Goal: Task Accomplishment & Management: Complete application form

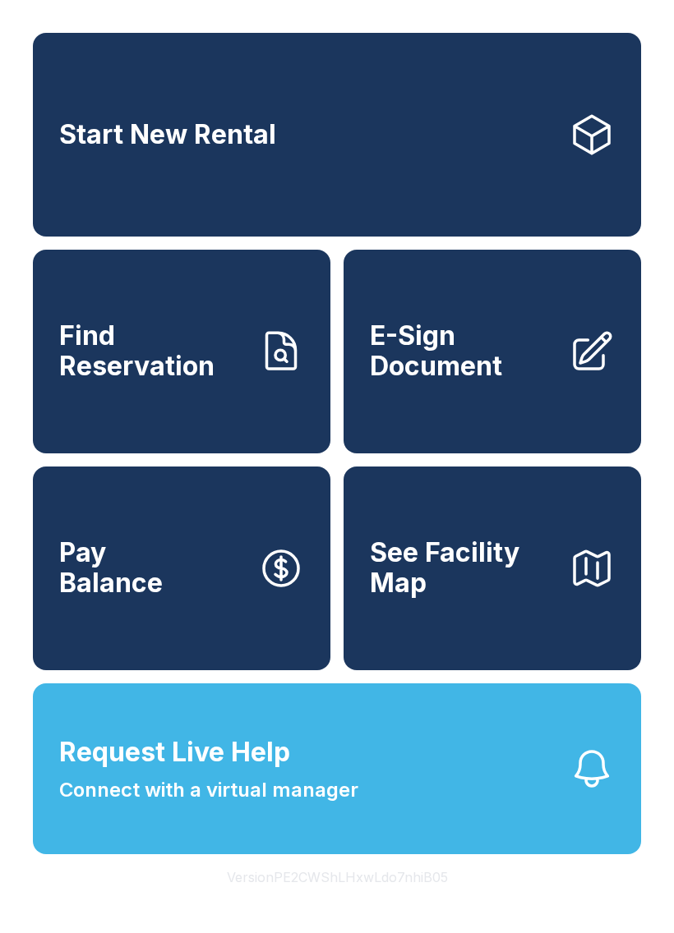
click at [518, 375] on span "E-Sign Document" at bounding box center [463, 351] width 186 height 60
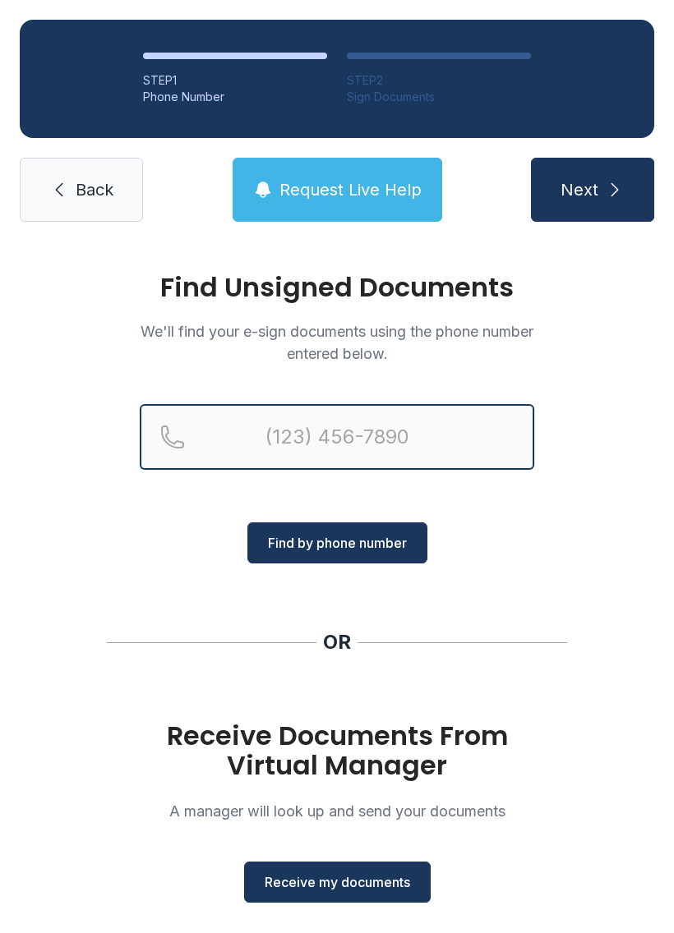
click at [434, 426] on input "Reservation phone number" at bounding box center [337, 437] width 394 height 66
type input "(864) 958-47"
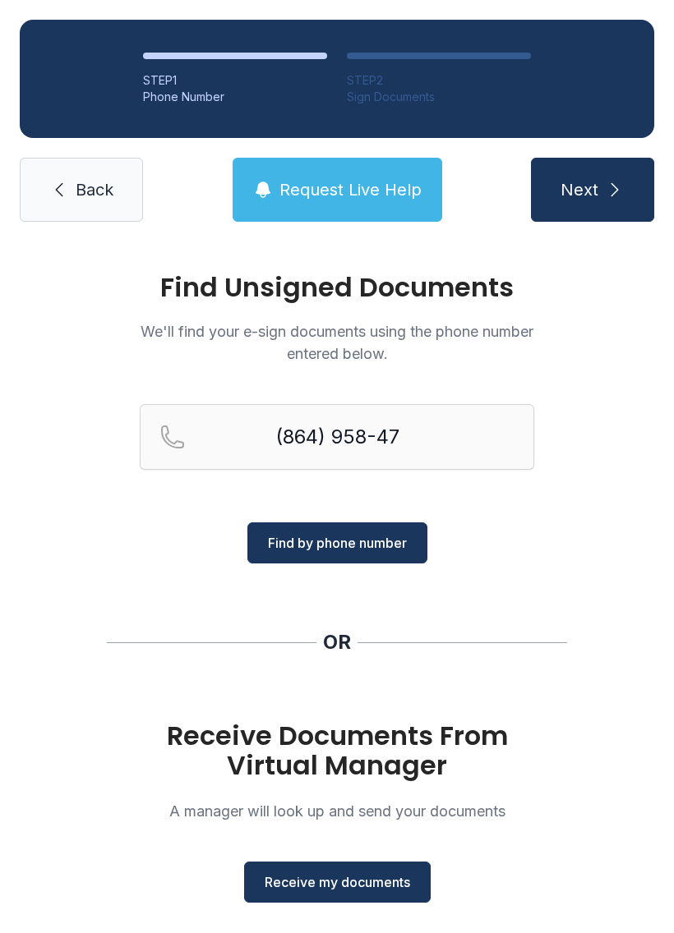
click at [89, 206] on link "Back" at bounding box center [81, 190] width 123 height 64
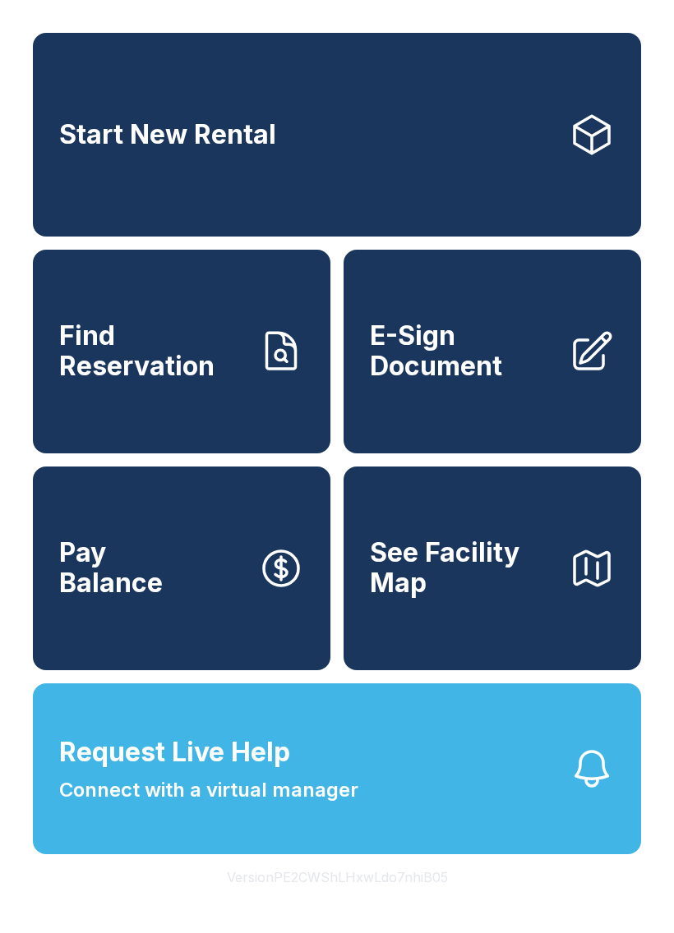
click at [527, 353] on span "E-Sign Document" at bounding box center [463, 351] width 186 height 60
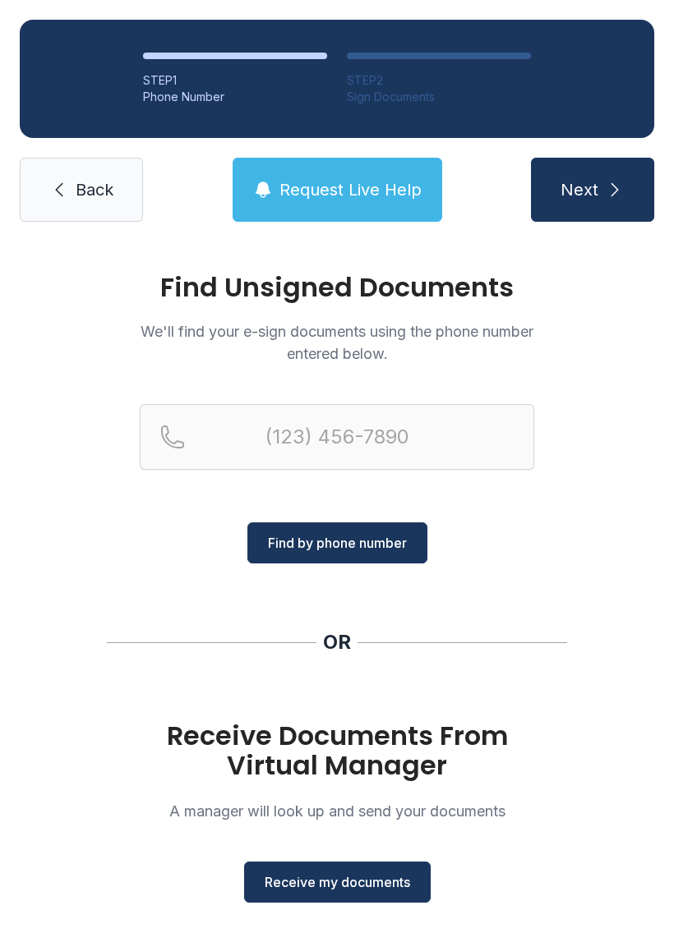
click at [366, 883] on span "Receive my documents" at bounding box center [337, 883] width 145 height 20
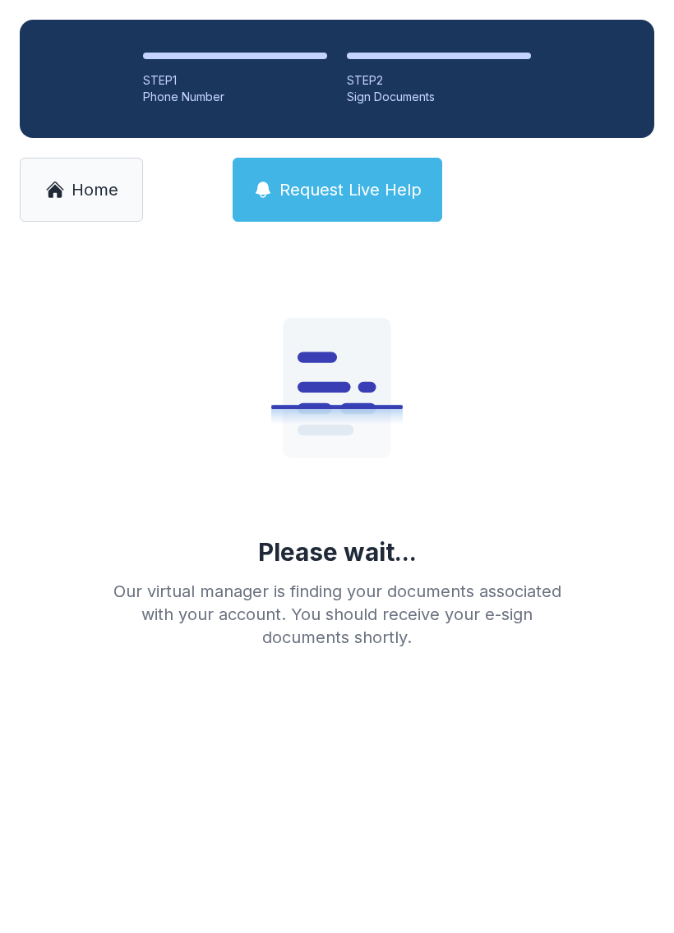
click at [124, 183] on link "Home" at bounding box center [81, 190] width 123 height 64
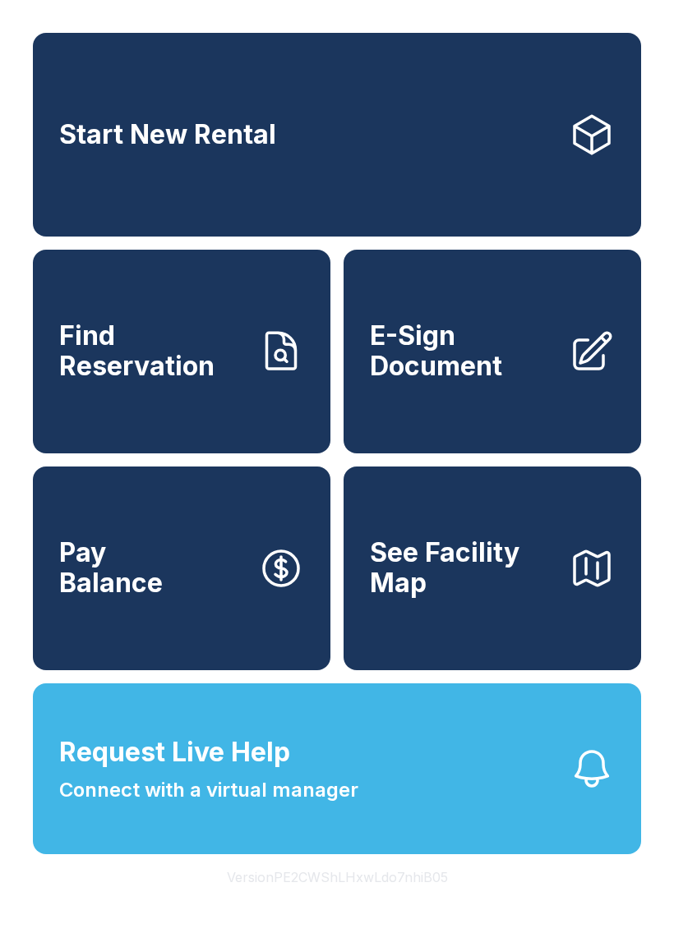
click at [495, 361] on span "E-Sign Document" at bounding box center [463, 351] width 186 height 60
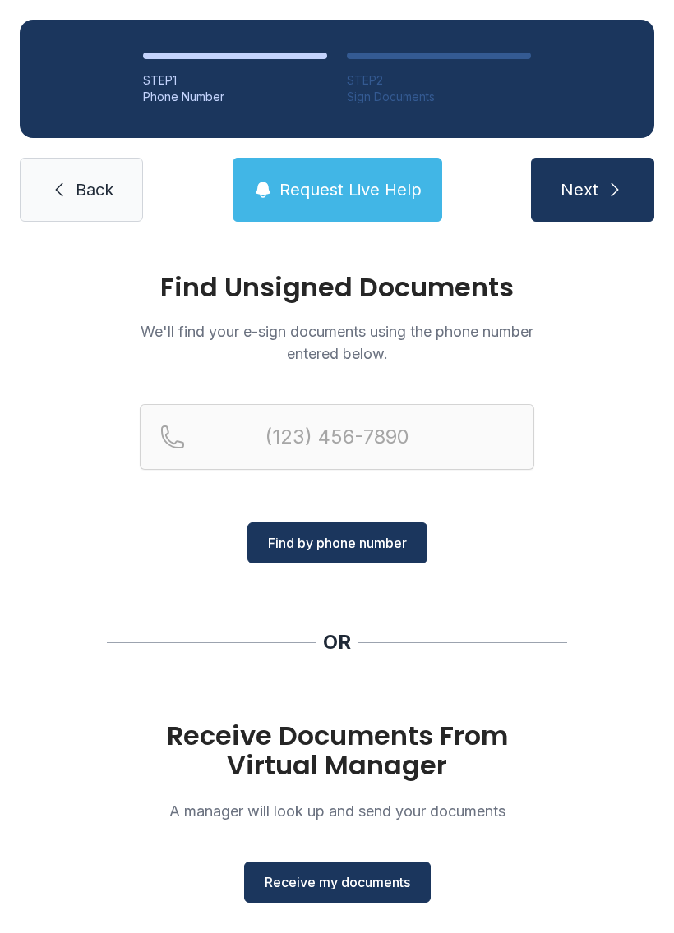
click at [340, 891] on span "Receive my documents" at bounding box center [337, 883] width 145 height 20
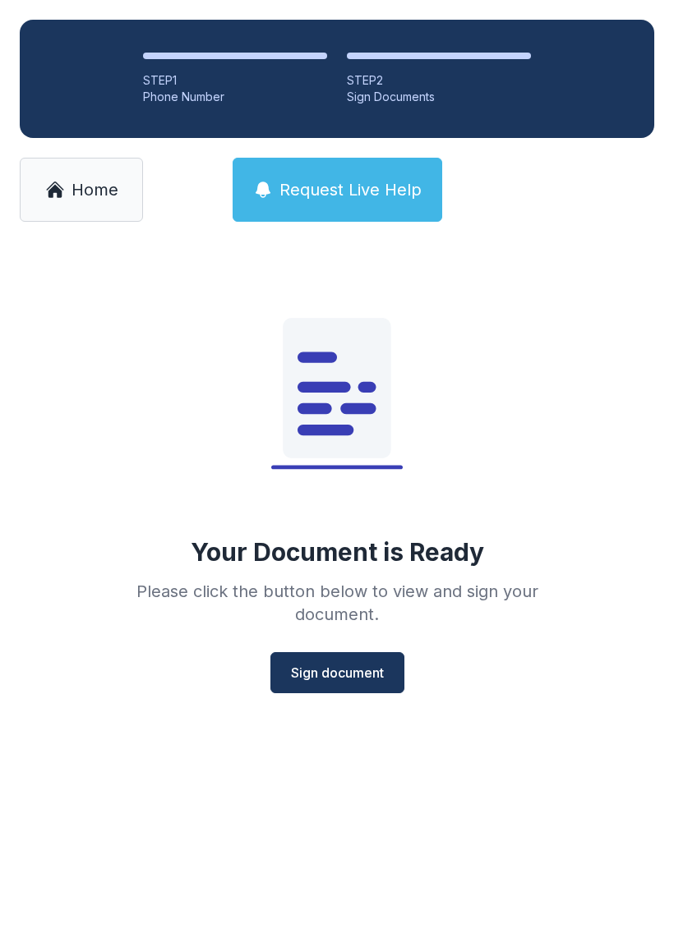
click at [366, 672] on span "Sign document" at bounding box center [337, 673] width 93 height 20
click at [83, 182] on span "Home" at bounding box center [94, 189] width 47 height 23
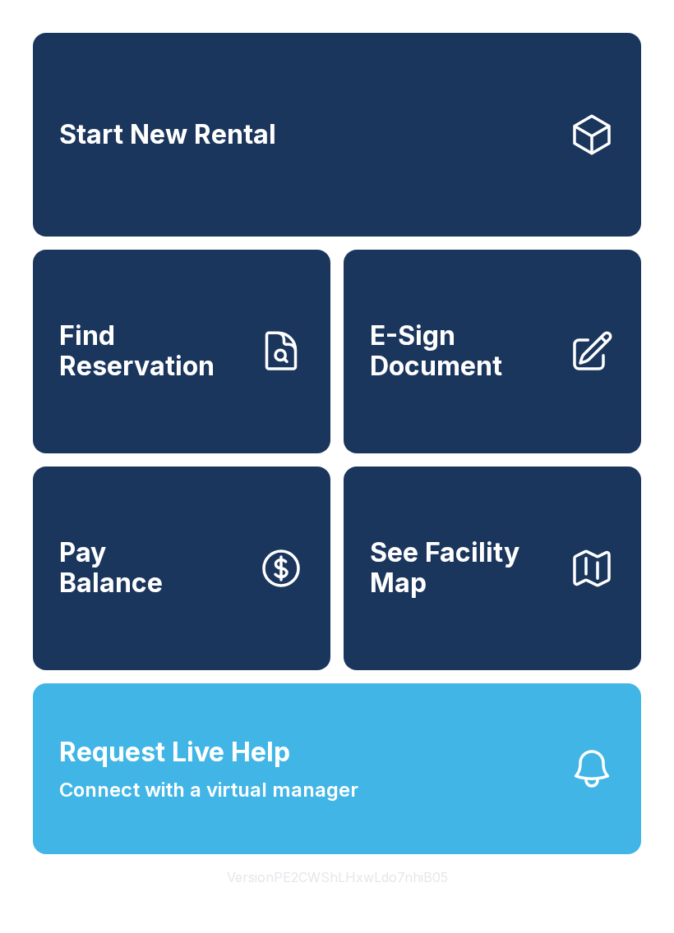
click at [457, 366] on span "E-Sign Document" at bounding box center [463, 351] width 186 height 60
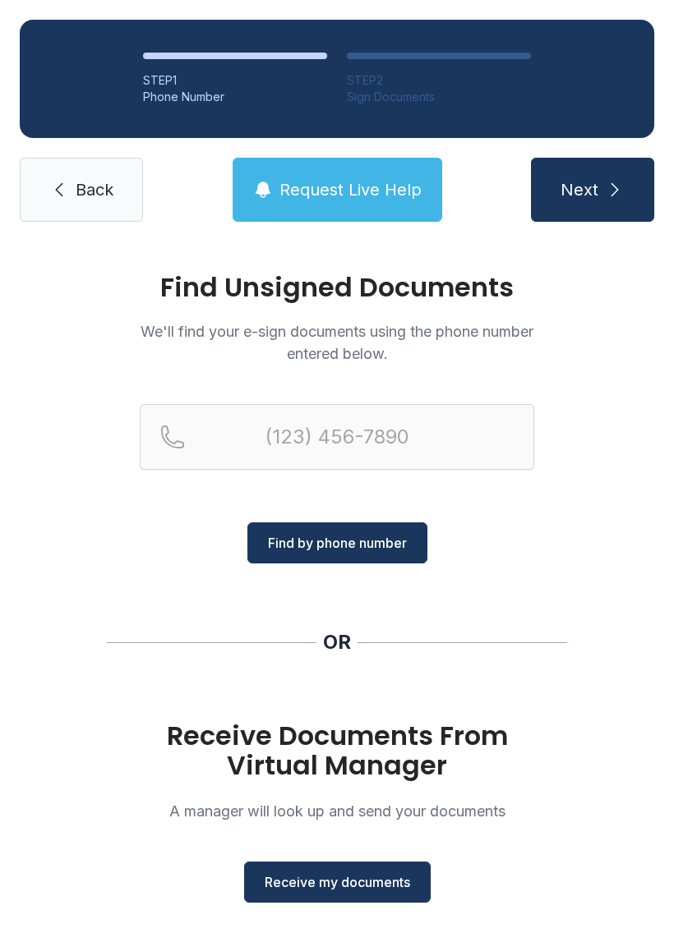
click at [369, 873] on span "Receive my documents" at bounding box center [337, 883] width 145 height 20
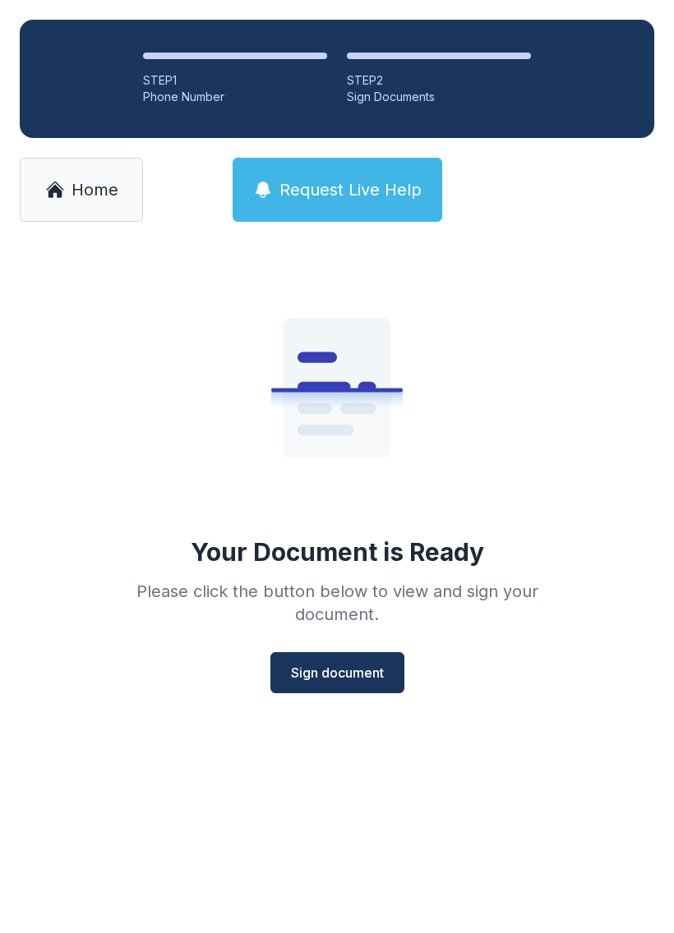
click at [356, 674] on span "Sign document" at bounding box center [337, 673] width 93 height 20
click at [89, 191] on span "Home" at bounding box center [94, 189] width 47 height 23
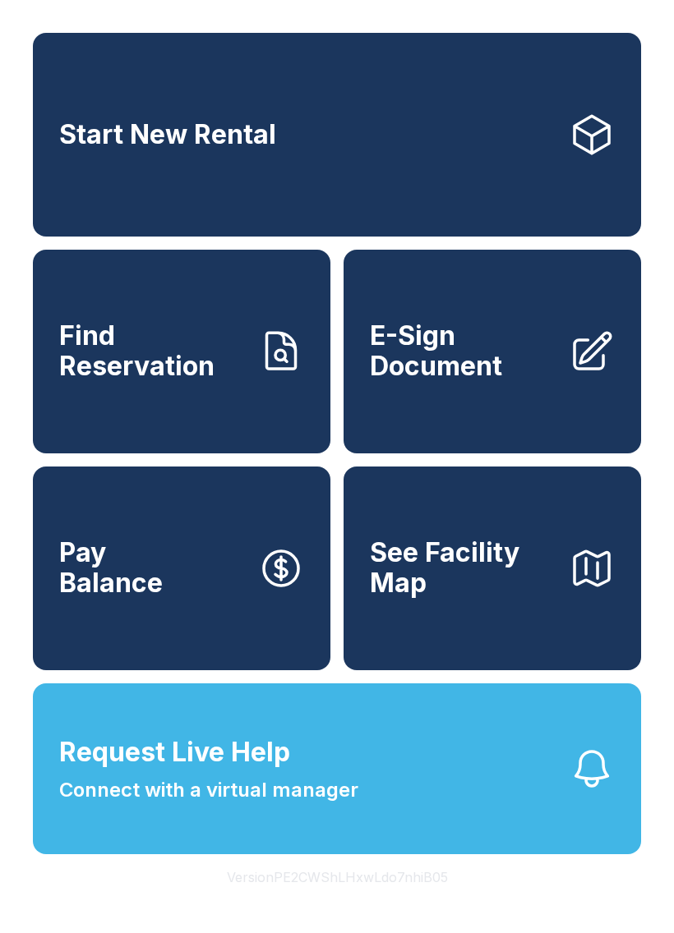
click at [512, 365] on span "E-Sign Document" at bounding box center [463, 351] width 186 height 60
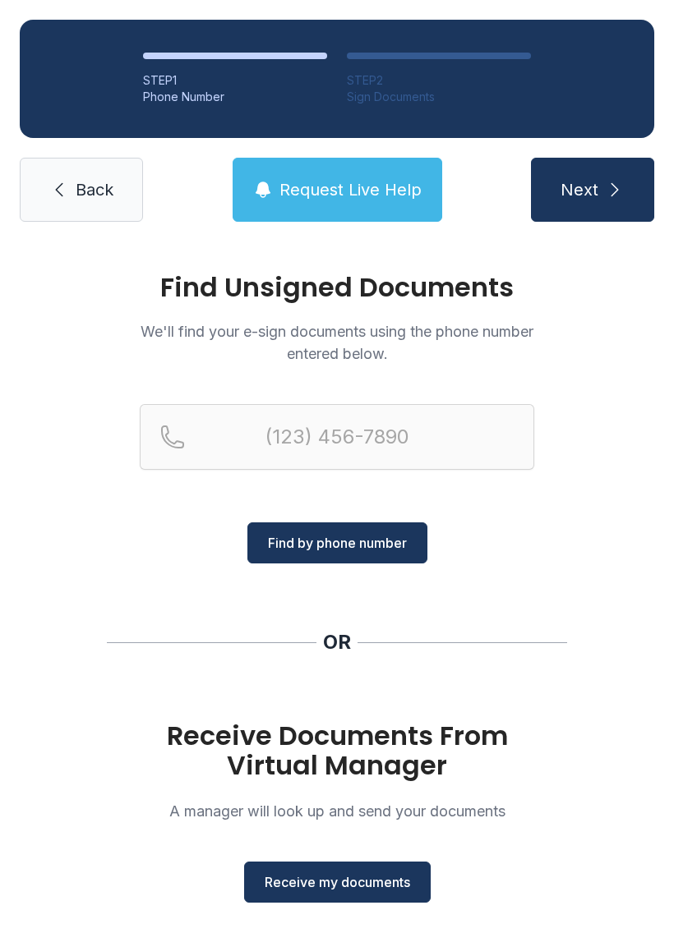
click at [366, 881] on span "Receive my documents" at bounding box center [337, 883] width 145 height 20
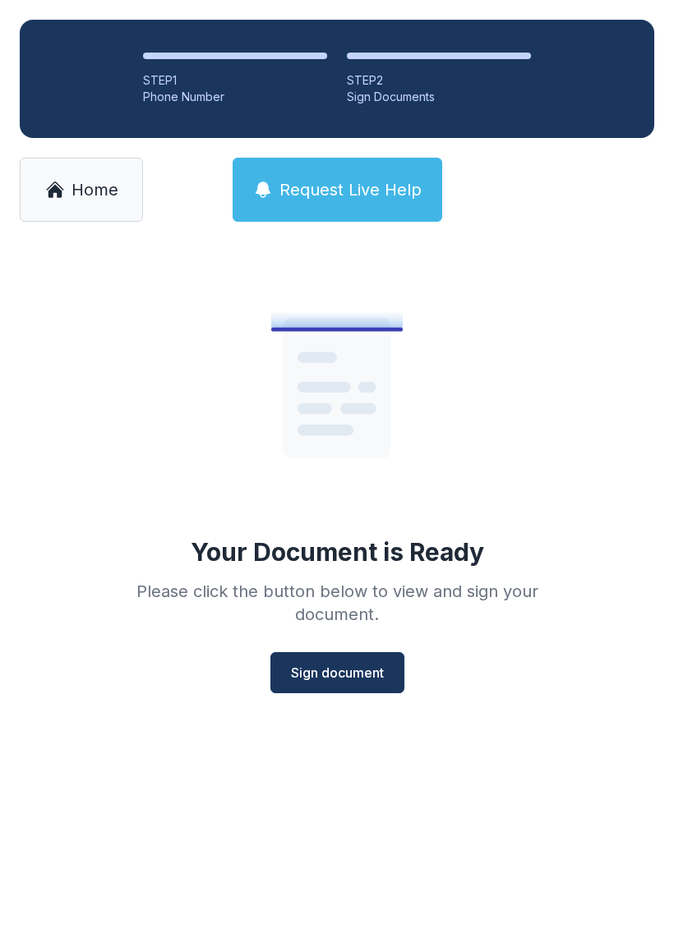
click at [336, 662] on button "Sign document" at bounding box center [337, 672] width 134 height 41
click at [78, 201] on link "Home" at bounding box center [81, 190] width 123 height 64
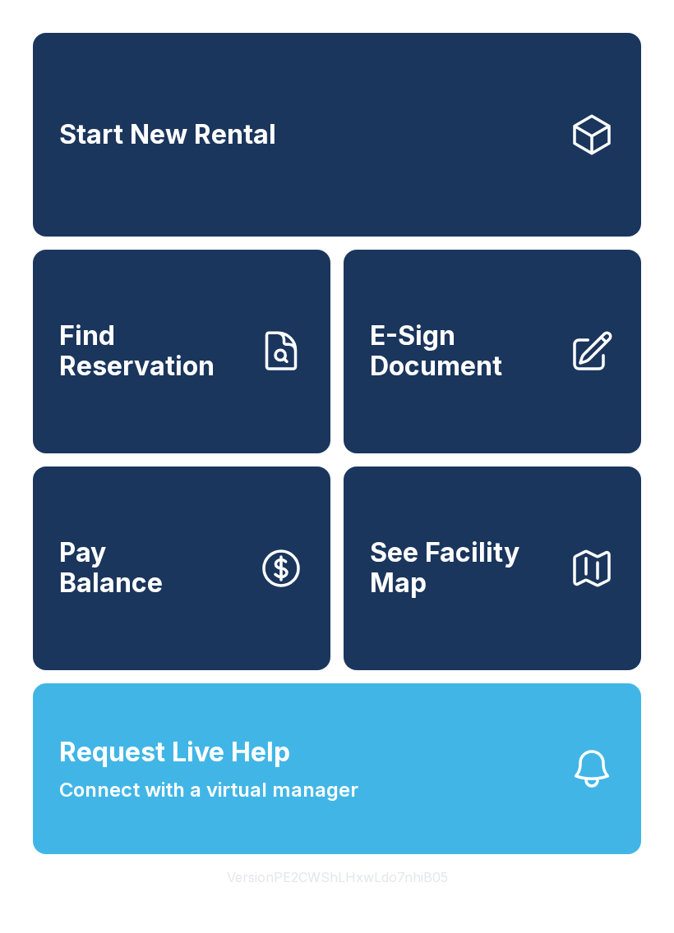
click at [496, 376] on span "E-Sign Document" at bounding box center [463, 351] width 186 height 60
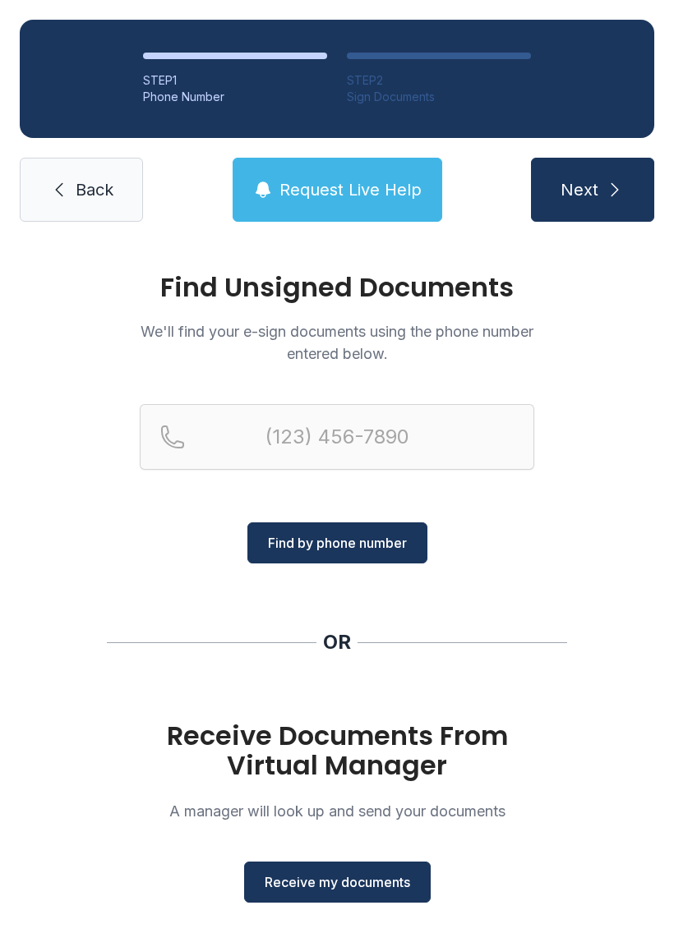
click at [333, 872] on button "Receive my documents" at bounding box center [337, 882] width 187 height 41
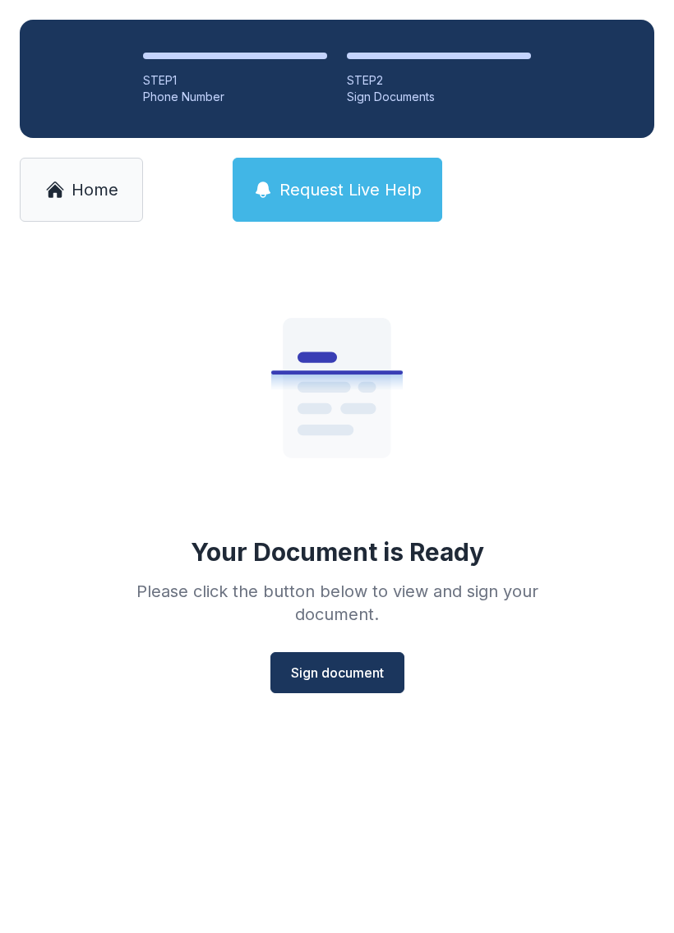
click at [344, 662] on button "Sign document" at bounding box center [337, 672] width 134 height 41
